Goal: Information Seeking & Learning: Learn about a topic

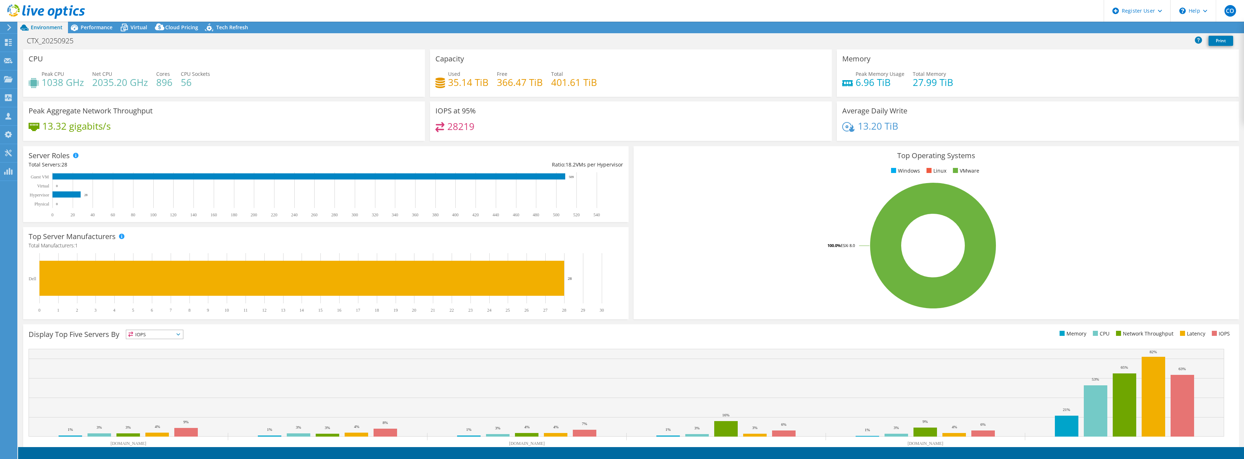
select select "USD"
click at [108, 31] on div "Performance" at bounding box center [93, 28] width 50 height 12
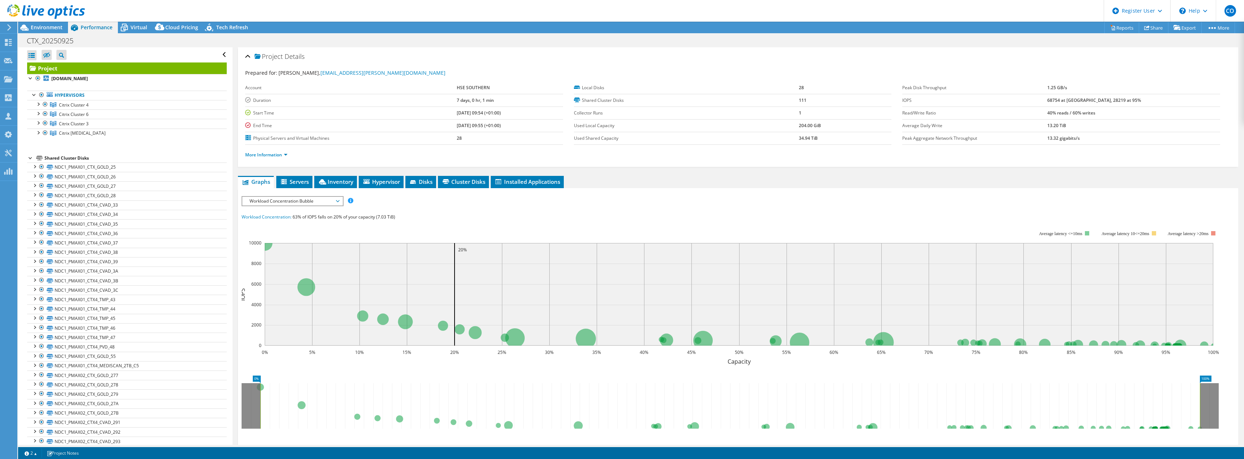
click at [330, 200] on span "Workload Concentration Bubble" at bounding box center [292, 201] width 93 height 9
click at [274, 251] on li "CPU Percentage" at bounding box center [292, 253] width 100 height 9
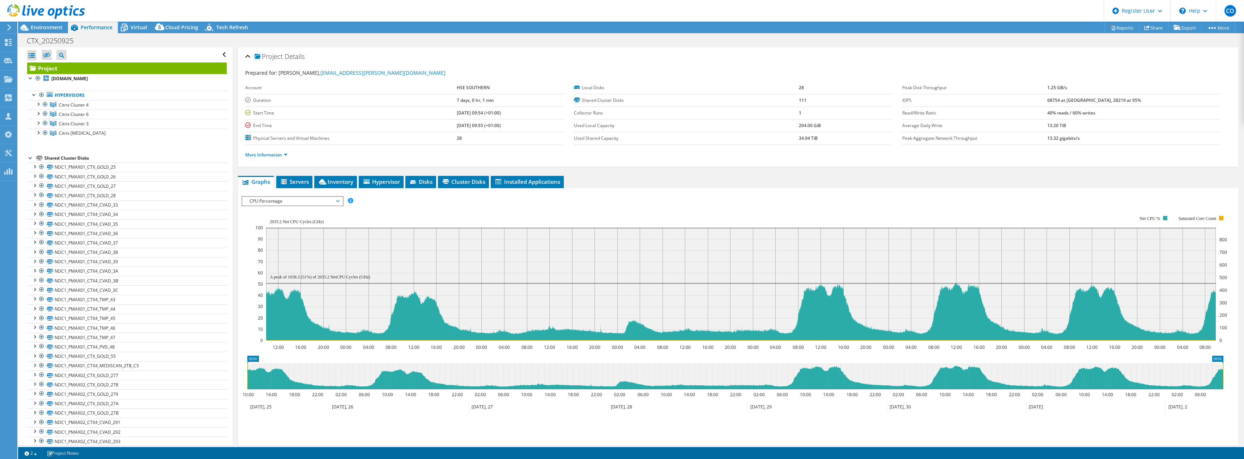
click at [301, 200] on span "CPU Percentage" at bounding box center [292, 201] width 93 height 9
click at [275, 242] on li "Queue Depth" at bounding box center [292, 244] width 100 height 9
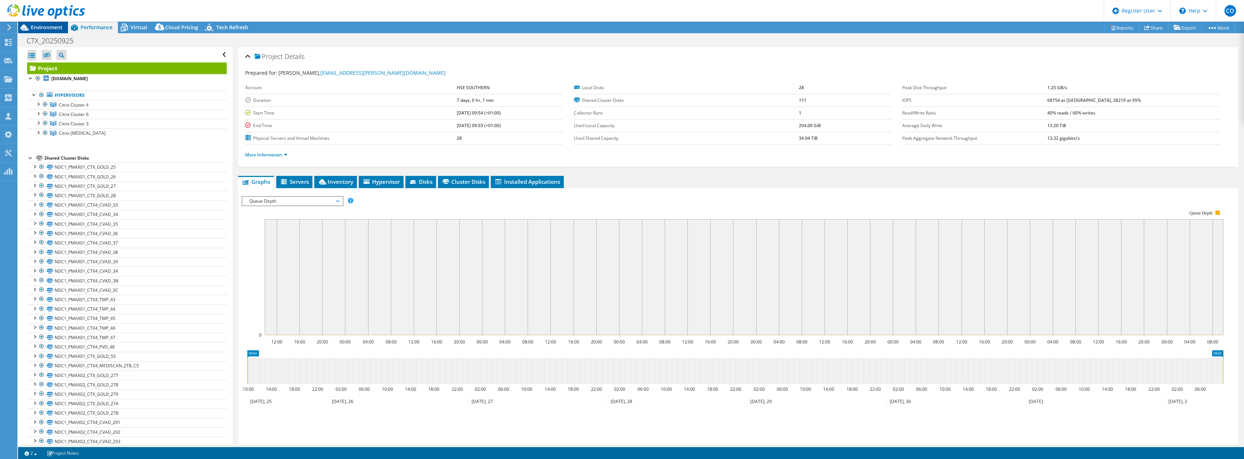
click at [47, 27] on span "Environment" at bounding box center [47, 27] width 32 height 7
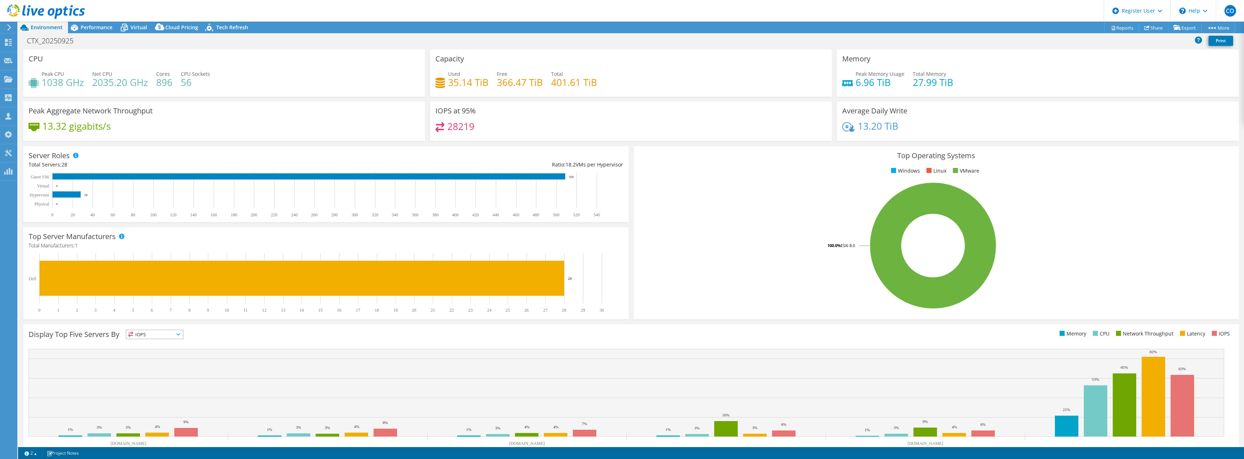
click at [336, 183] on rect at bounding box center [323, 194] width 588 height 45
click at [98, 27] on span "Performance" at bounding box center [97, 27] width 32 height 7
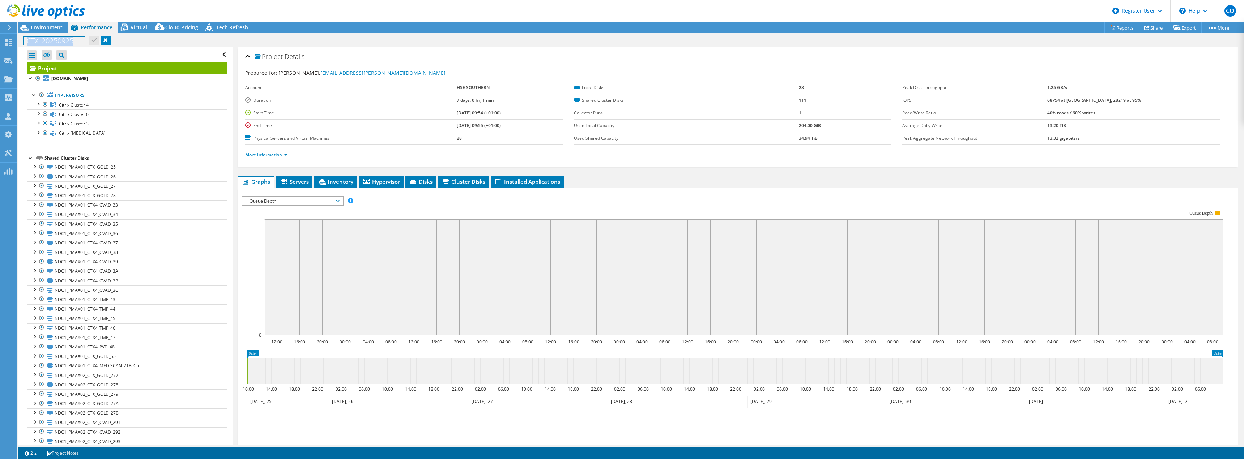
drag, startPoint x: 79, startPoint y: 42, endPoint x: 27, endPoint y: 43, distance: 51.3
click at [27, 43] on h1 "CTX_20250925" at bounding box center [53, 41] width 61 height 8
copy h1 "CTX_20250925"
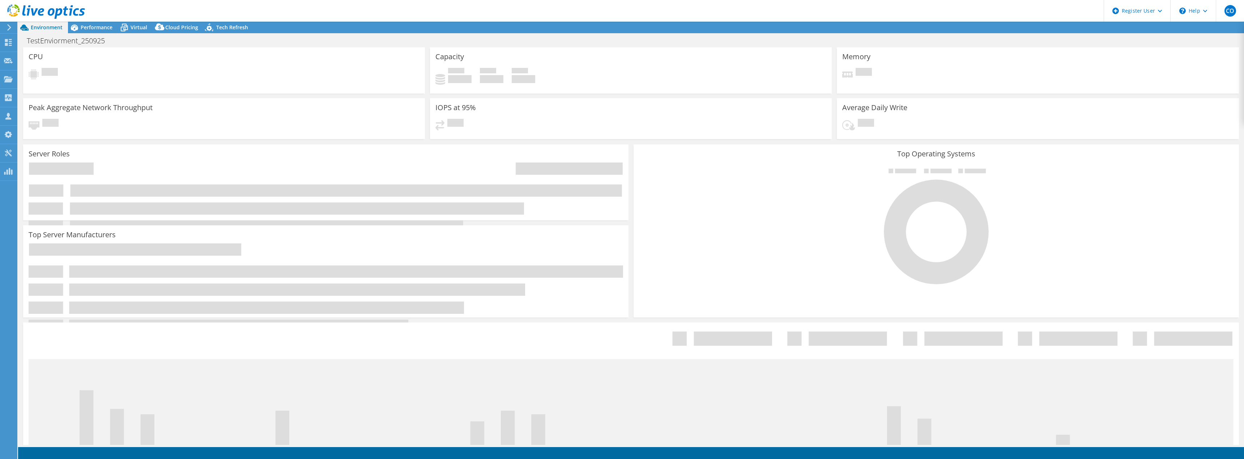
select select "USD"
